Goal: Task Accomplishment & Management: Manage account settings

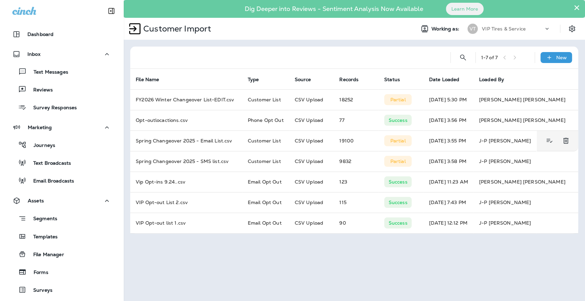
scroll to position [187, 0]
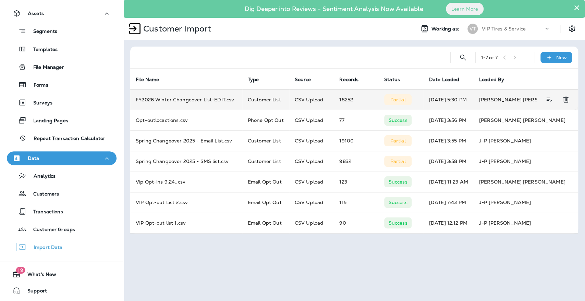
click at [404, 101] on p "Partial" at bounding box center [397, 99] width 15 height 5
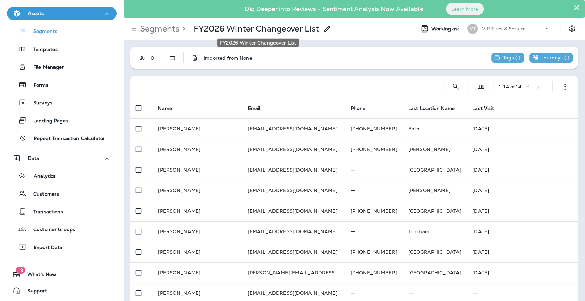
click at [255, 31] on p "FY2026 Winter Changeover List" at bounding box center [256, 29] width 125 height 10
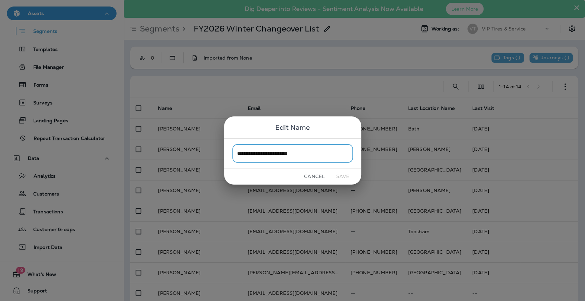
click at [314, 175] on button "Cancel" at bounding box center [314, 176] width 26 height 11
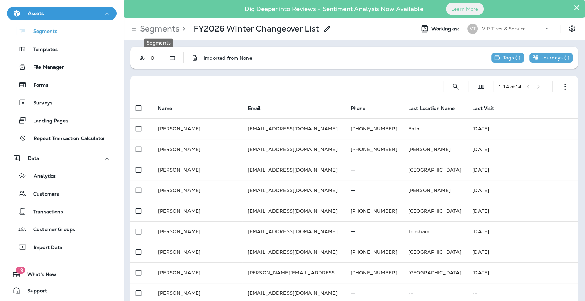
click at [167, 27] on p "Segments" at bounding box center [158, 29] width 42 height 10
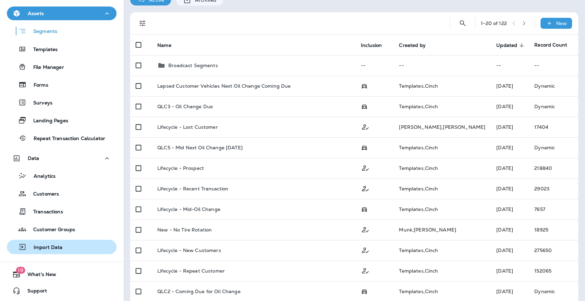
scroll to position [114, 0]
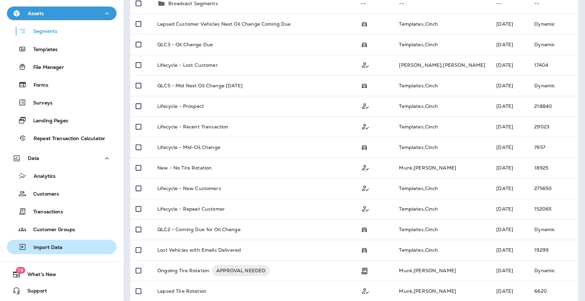
click at [57, 242] on div "Import Data" at bounding box center [36, 247] width 53 height 10
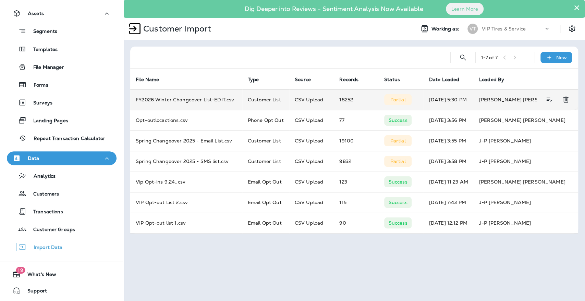
click at [392, 98] on p "Partial" at bounding box center [397, 99] width 15 height 5
click at [552, 102] on icon "View Details" at bounding box center [549, 100] width 9 height 8
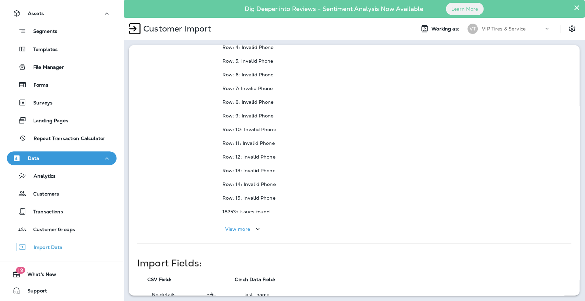
scroll to position [302, 0]
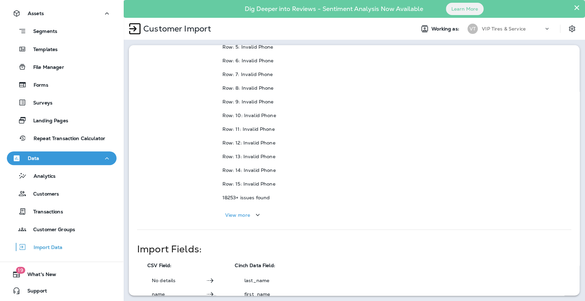
click at [250, 215] on div "View more" at bounding box center [243, 215] width 37 height 9
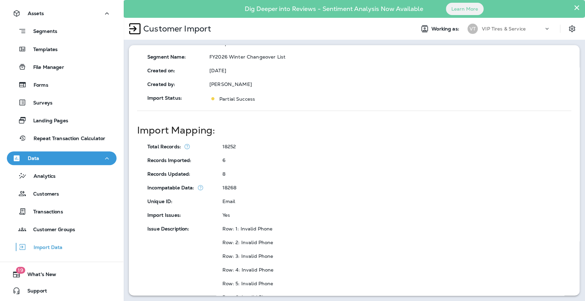
scroll to position [0, 0]
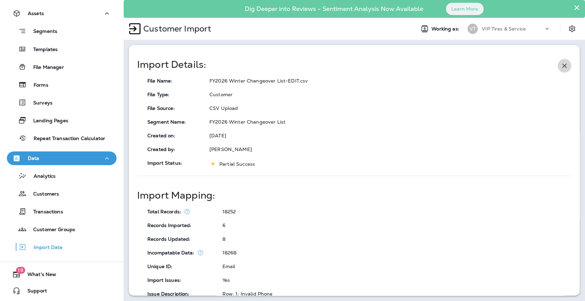
click at [562, 65] on icon "button" at bounding box center [564, 66] width 8 height 8
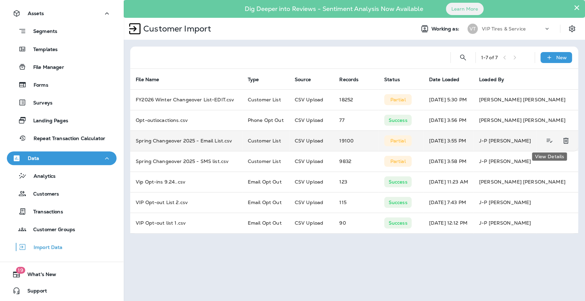
click at [549, 141] on icon "View Details" at bounding box center [549, 141] width 9 height 8
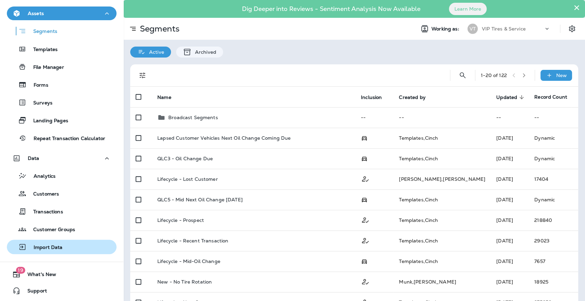
click at [55, 247] on p "Import Data" at bounding box center [45, 248] width 36 height 7
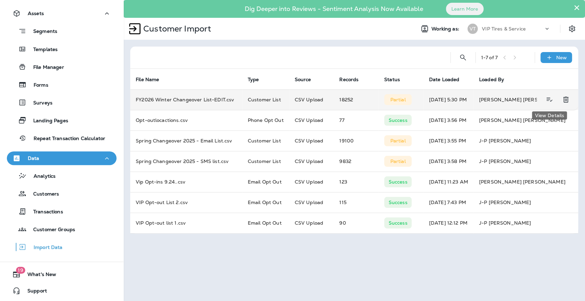
click at [546, 98] on icon "View Details" at bounding box center [549, 100] width 6 height 4
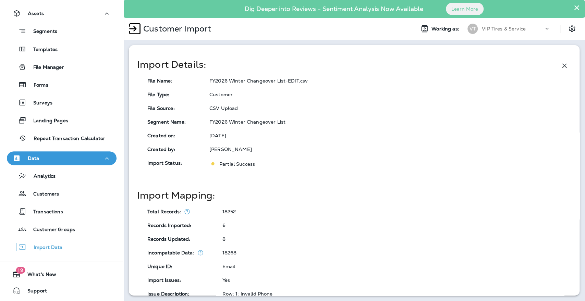
click at [560, 65] on icon "button" at bounding box center [564, 66] width 8 height 8
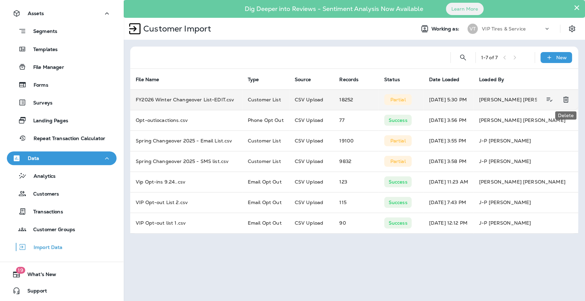
click at [567, 99] on icon "Delete" at bounding box center [566, 100] width 8 height 8
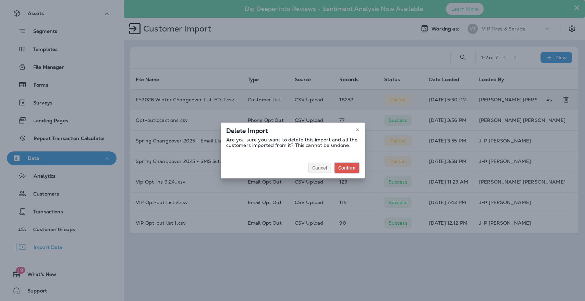
click at [345, 169] on div "Confirm" at bounding box center [346, 167] width 17 height 5
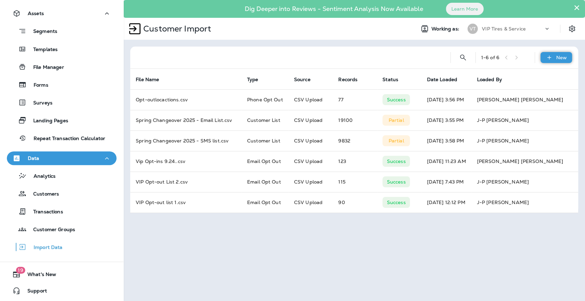
click at [550, 54] on icon at bounding box center [548, 57] width 7 height 7
click at [531, 76] on p "Customer list" at bounding box center [536, 75] width 32 height 5
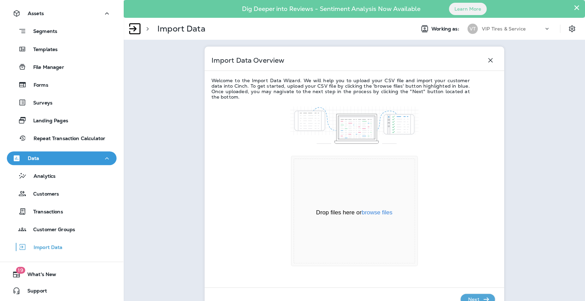
click at [379, 194] on div "Drop files here or browse files Powered by Uppy" at bounding box center [354, 211] width 121 height 105
click at [377, 214] on button "browse files" at bounding box center [376, 213] width 31 height 6
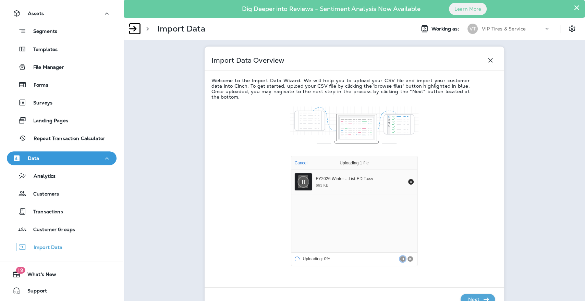
scroll to position [30, 0]
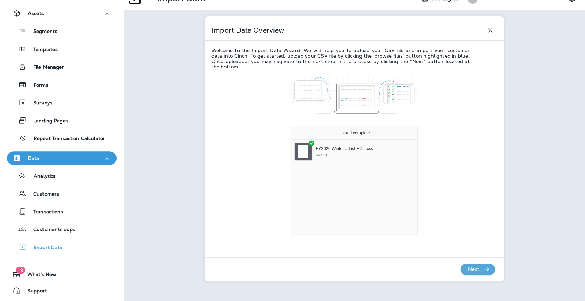
click at [482, 271] on icon "button" at bounding box center [486, 269] width 8 height 8
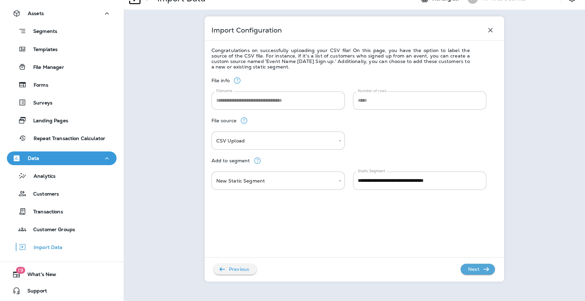
click at [476, 266] on p "Next" at bounding box center [473, 269] width 17 height 11
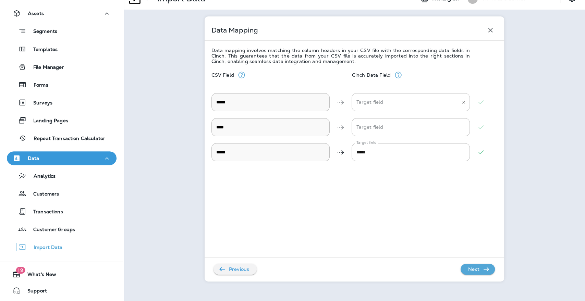
click at [386, 109] on div "Target field" at bounding box center [410, 102] width 118 height 18
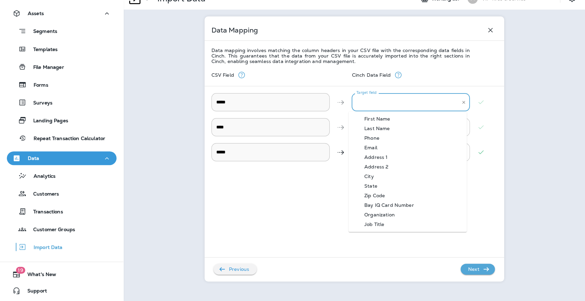
click at [386, 119] on div "First Name" at bounding box center [377, 118] width 46 height 5
type input "**********"
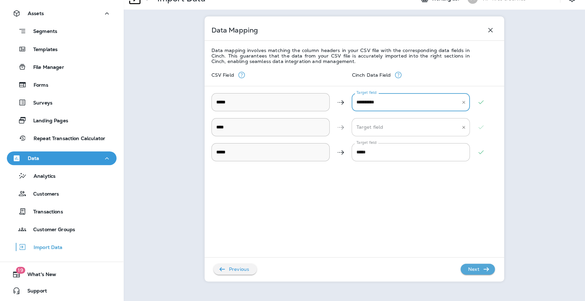
click at [387, 124] on input "Target field" at bounding box center [406, 127] width 102 height 12
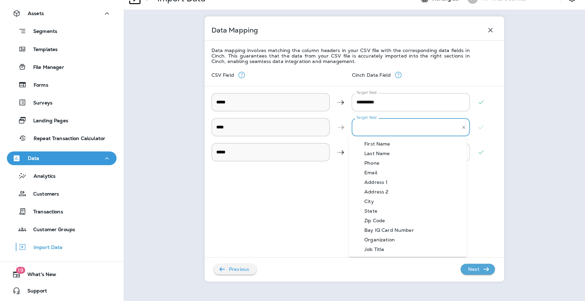
click at [381, 152] on div "Last Name" at bounding box center [377, 153] width 46 height 5
type input "*********"
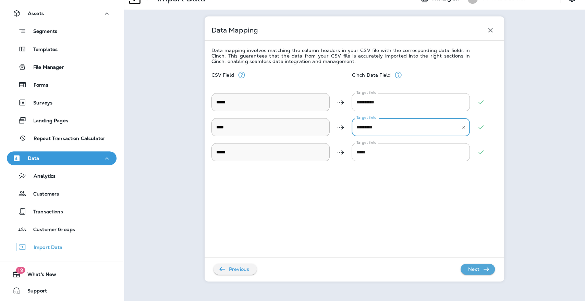
click at [474, 271] on p "Next" at bounding box center [473, 269] width 17 height 11
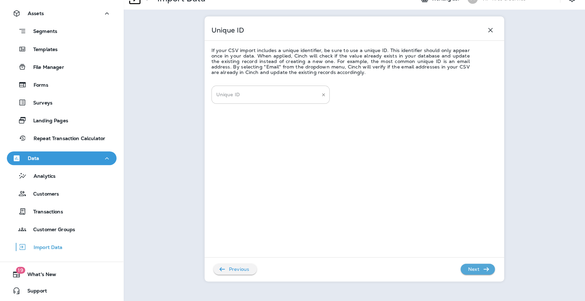
click at [222, 98] on input "Unique ID" at bounding box center [265, 95] width 102 height 12
click at [234, 139] on li "email" at bounding box center [267, 140] width 118 height 10
type input "*****"
click at [473, 269] on p "Next" at bounding box center [473, 269] width 17 height 11
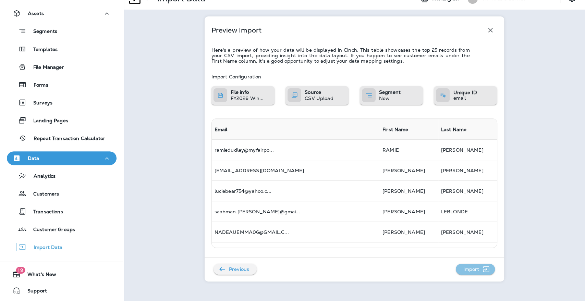
click at [478, 268] on p "Import" at bounding box center [471, 269] width 22 height 11
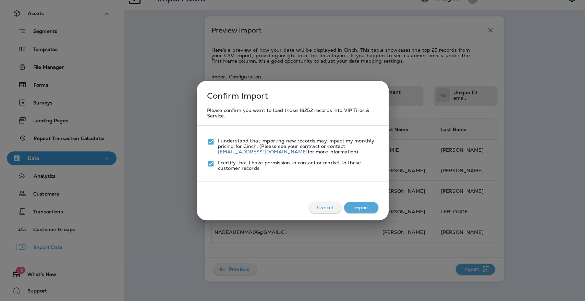
click at [359, 207] on button "Import" at bounding box center [361, 207] width 34 height 11
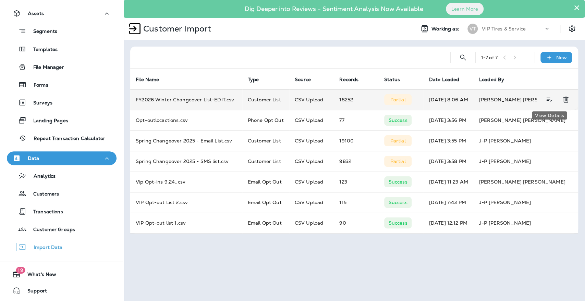
click at [546, 98] on icon "View Details" at bounding box center [549, 100] width 9 height 8
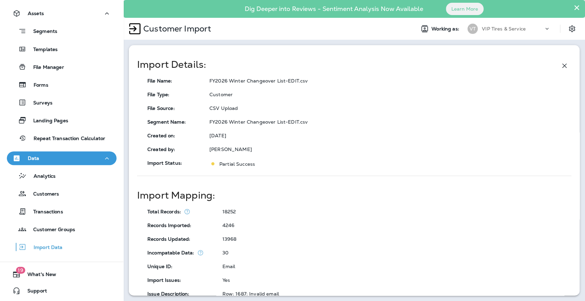
click at [562, 64] on icon "button" at bounding box center [564, 66] width 4 height 4
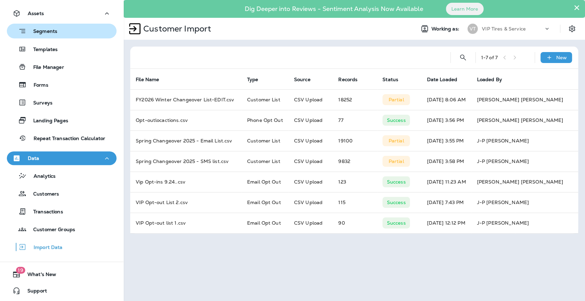
click at [47, 32] on p "Segments" at bounding box center [41, 31] width 31 height 7
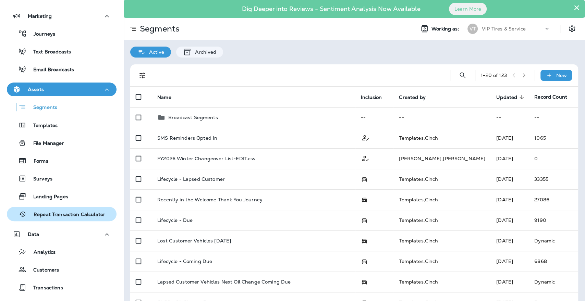
scroll to position [73, 0]
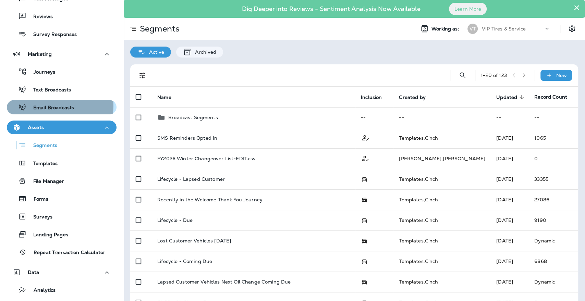
click at [51, 106] on p "Email Broadcasts" at bounding box center [50, 108] width 48 height 7
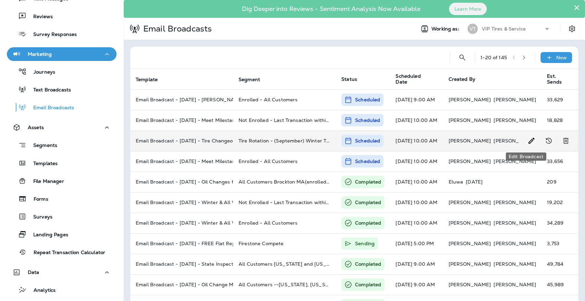
click at [528, 142] on use "Edit Broadcast" at bounding box center [531, 141] width 6 height 6
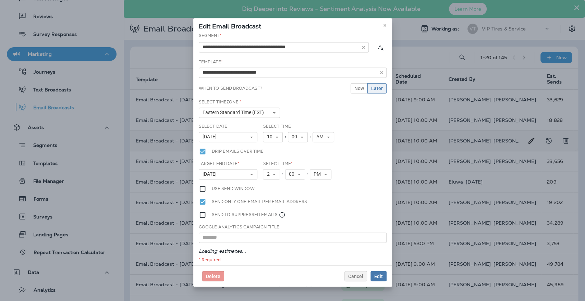
type input "**********"
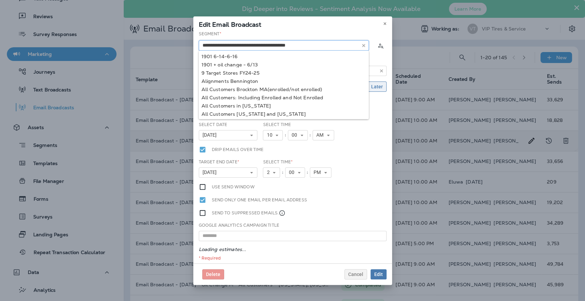
click at [343, 43] on input "text" at bounding box center [284, 45] width 170 height 10
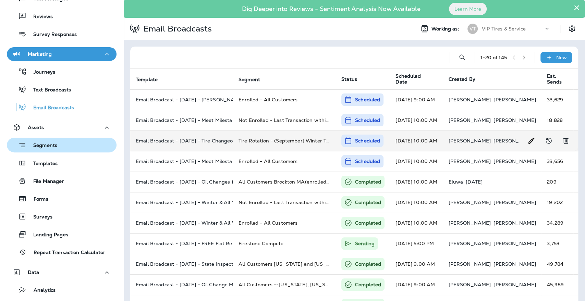
click at [40, 145] on p "Segments" at bounding box center [41, 146] width 31 height 7
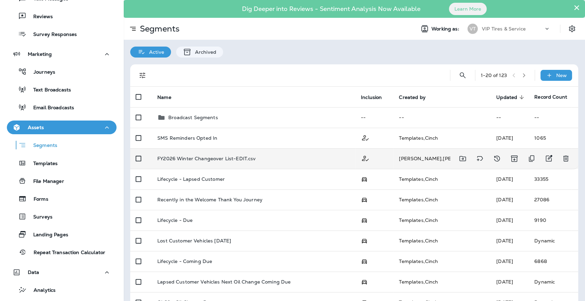
click at [193, 159] on p "FY2026 Winter Changeover List-EDIT.csv" at bounding box center [206, 158] width 98 height 5
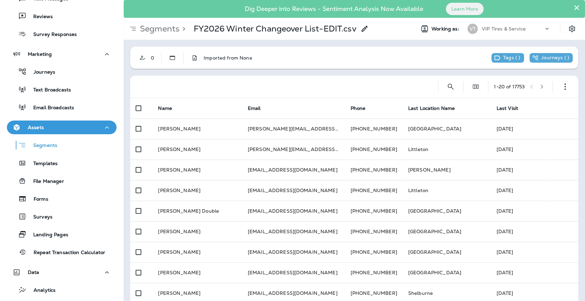
click at [573, 7] on button "×" at bounding box center [576, 7] width 7 height 11
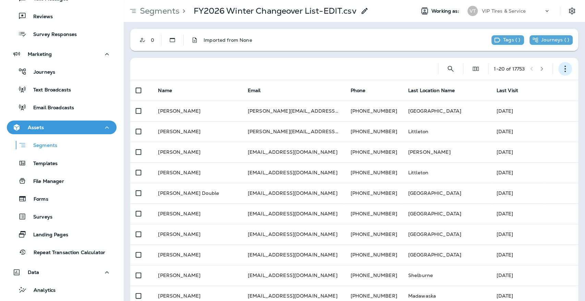
click at [562, 68] on icon "button" at bounding box center [565, 68] width 7 height 7
click at [47, 106] on p "Email Broadcasts" at bounding box center [50, 108] width 48 height 7
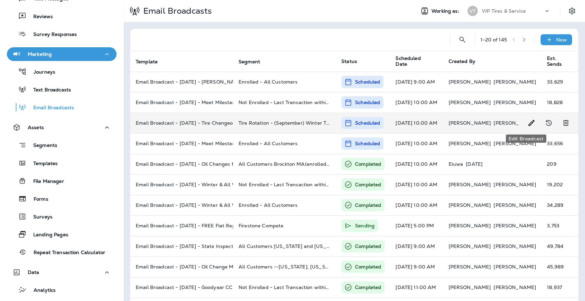
click at [527, 123] on icon "Edit Broadcast" at bounding box center [531, 123] width 8 height 8
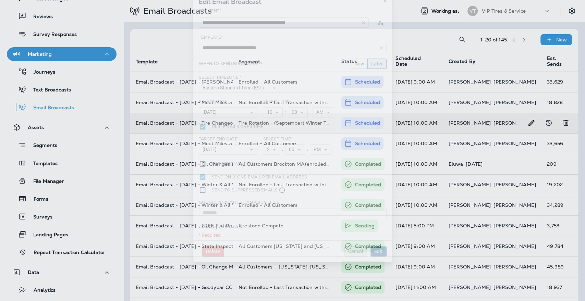
type input "**********"
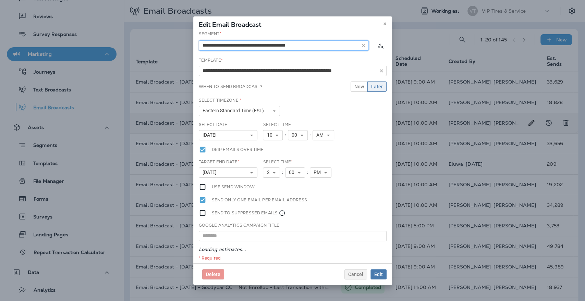
click at [282, 46] on input "text" at bounding box center [284, 45] width 170 height 10
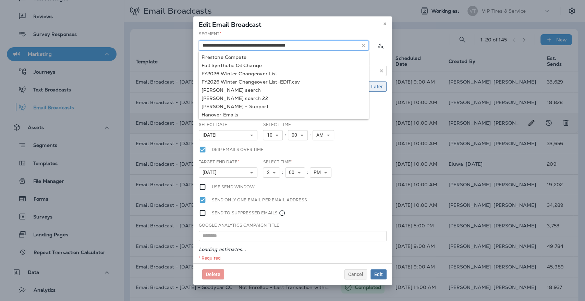
scroll to position [181, 0]
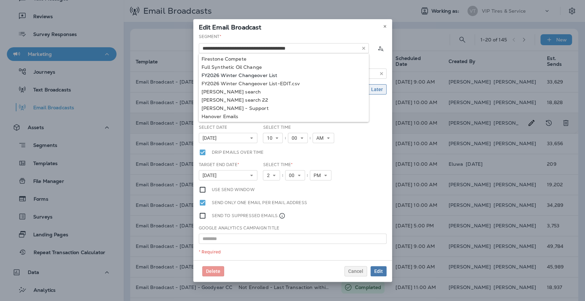
type input "**********"
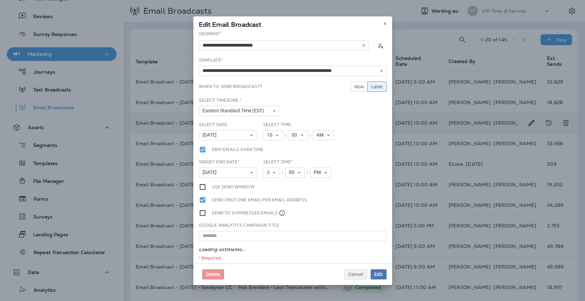
click at [247, 76] on div "**********" at bounding box center [292, 147] width 199 height 233
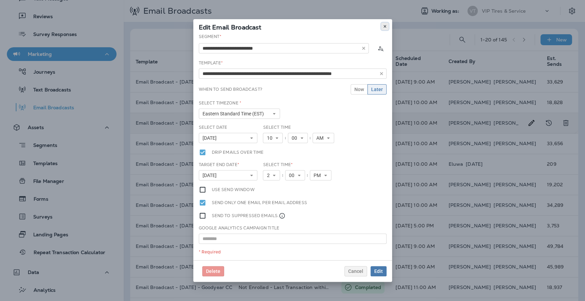
click at [384, 25] on icon at bounding box center [385, 26] width 4 height 4
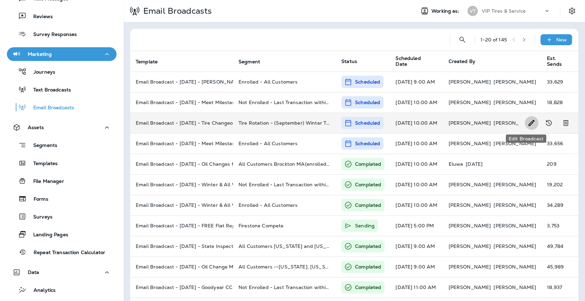
click at [527, 123] on icon "Edit Broadcast" at bounding box center [531, 123] width 8 height 8
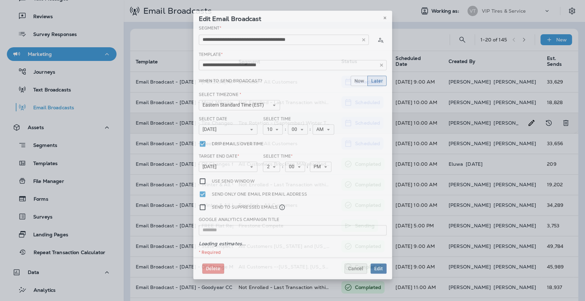
type input "**********"
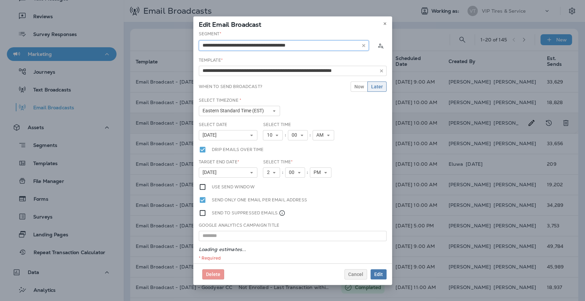
click at [291, 47] on input "text" at bounding box center [284, 45] width 170 height 10
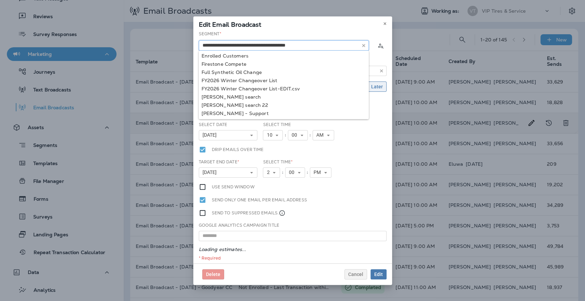
scroll to position [175, 0]
type input "**********"
click at [260, 79] on div "**********" at bounding box center [292, 147] width 199 height 233
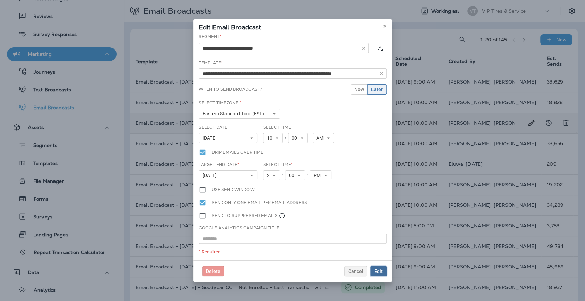
click at [378, 271] on span "Edit" at bounding box center [378, 271] width 9 height 5
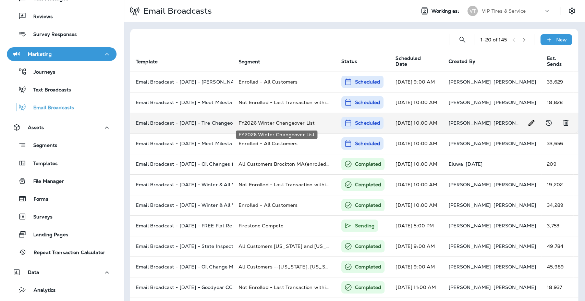
click at [258, 122] on span "FY2026 Winter Changeover List" at bounding box center [276, 123] width 76 height 6
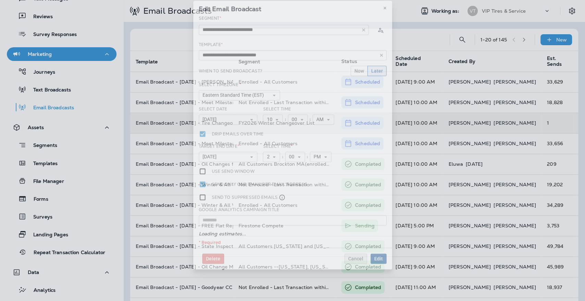
type input "**********"
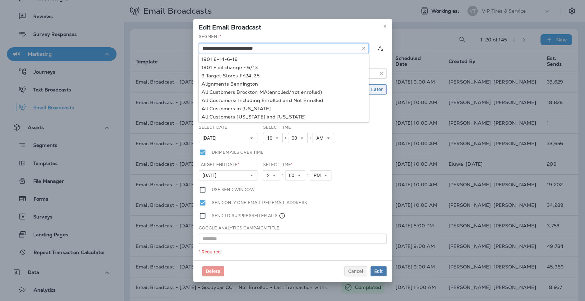
click at [255, 46] on input "text" at bounding box center [284, 48] width 170 height 10
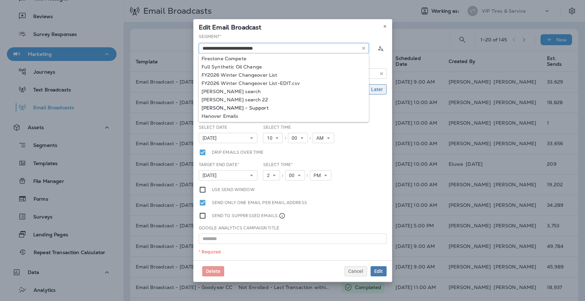
scroll to position [181, 0]
type input "**********"
click at [282, 83] on div "**********" at bounding box center [292, 147] width 199 height 227
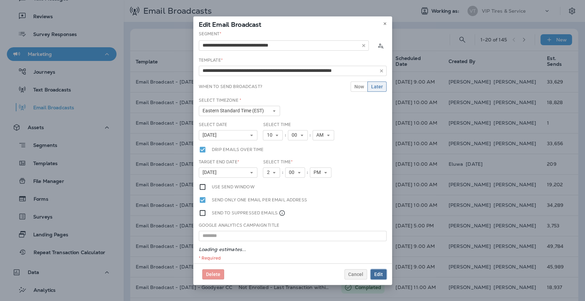
click at [379, 273] on span "Edit" at bounding box center [378, 274] width 9 height 5
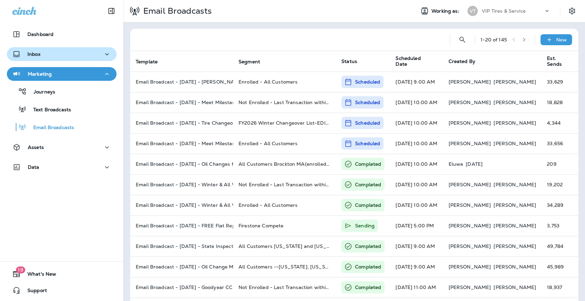
click at [29, 53] on p "Inbox" at bounding box center [33, 53] width 13 height 5
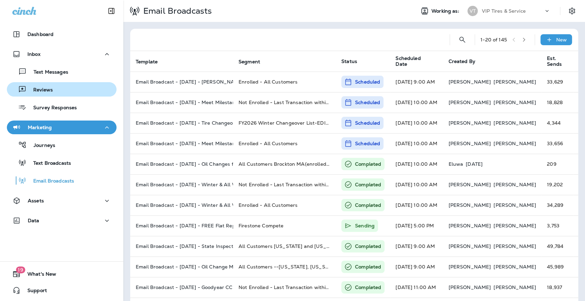
click at [30, 89] on p "Reviews" at bounding box center [39, 90] width 26 height 7
